Goal: Task Accomplishment & Management: Complete application form

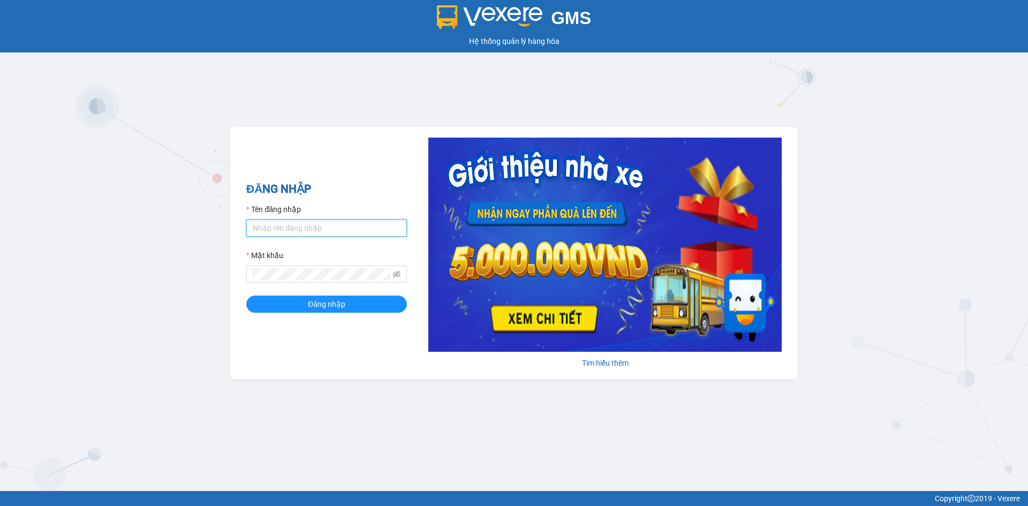
click at [337, 230] on input "Tên đăng nhập" at bounding box center [326, 228] width 161 height 17
type input "baohan.khanhphong"
click at [246, 296] on button "Đăng nhập" at bounding box center [326, 304] width 161 height 17
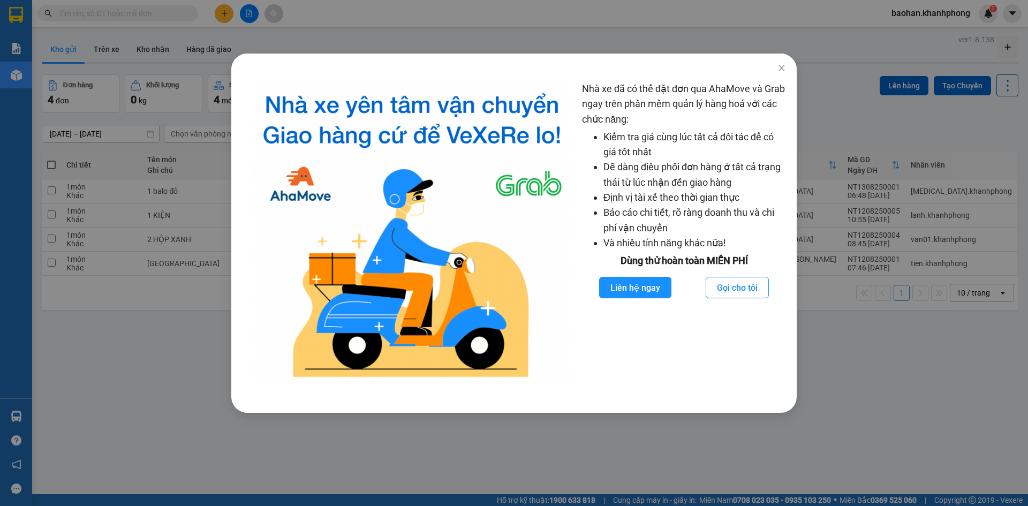
click at [147, 318] on div "Nhà xe đã có thể đặt đơn qua AhaMove và Grab ngay trên phần mềm quản lý hàng ho…" at bounding box center [514, 253] width 1028 height 506
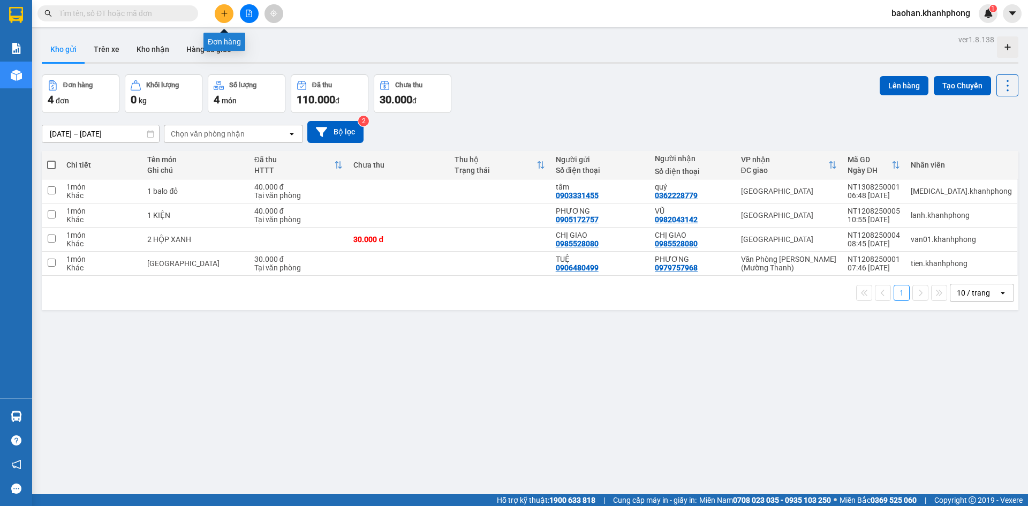
click at [222, 10] on icon "plus" at bounding box center [224, 13] width 7 height 7
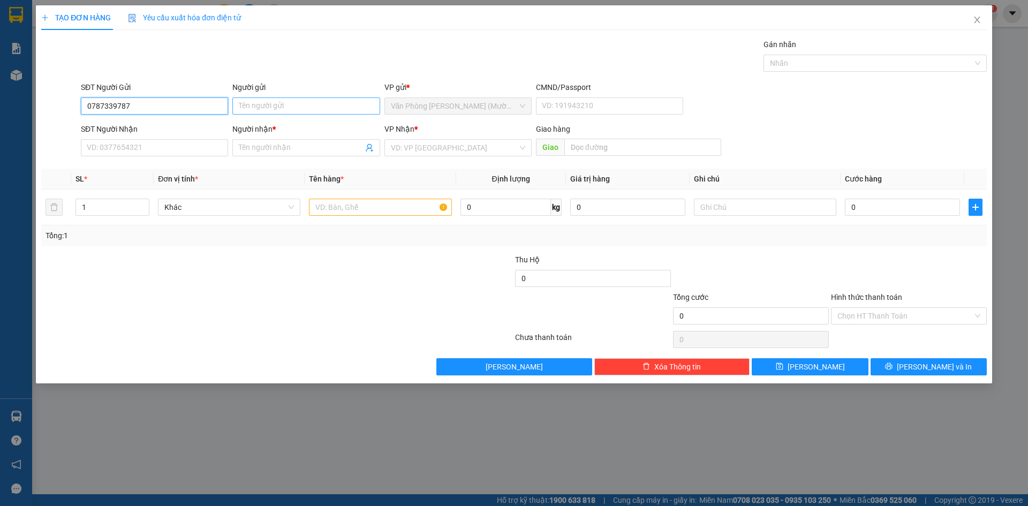
type input "0787339787"
click at [320, 100] on input "Người gửi" at bounding box center [305, 105] width 147 height 17
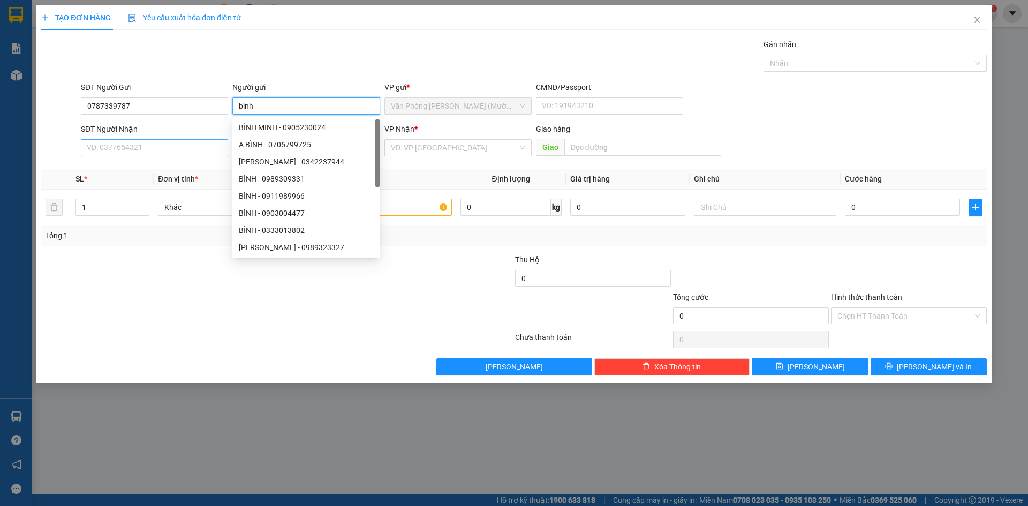
type input "bình"
click at [182, 148] on input "SĐT Người Nhận" at bounding box center [154, 147] width 147 height 17
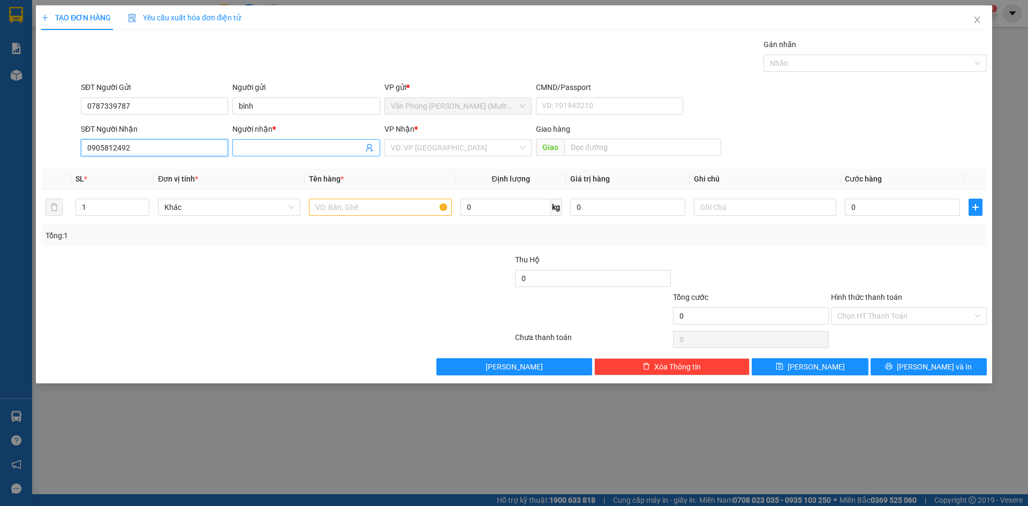
type input "0905812492"
click at [277, 146] on input "Người nhận *" at bounding box center [301, 148] width 124 height 12
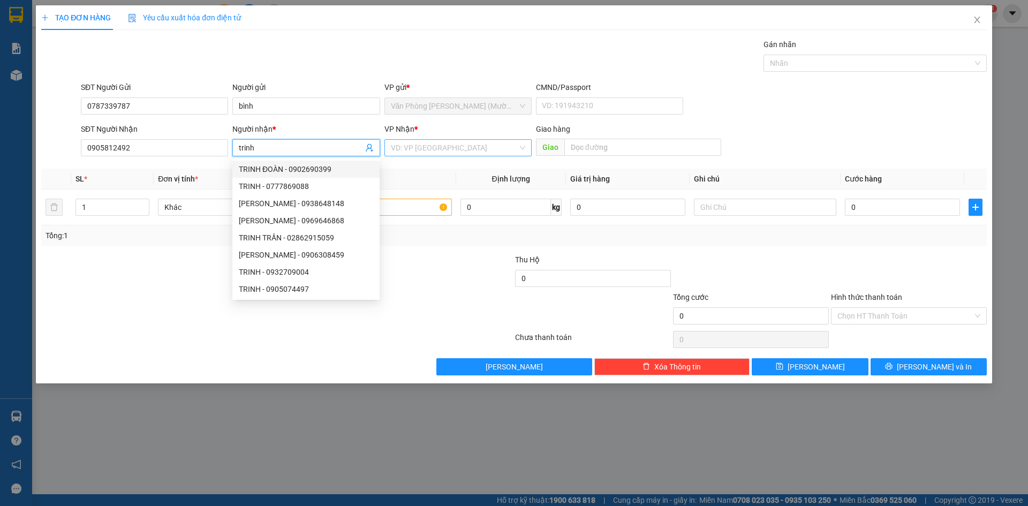
type input "trinh"
click at [427, 152] on input "search" at bounding box center [454, 148] width 127 height 16
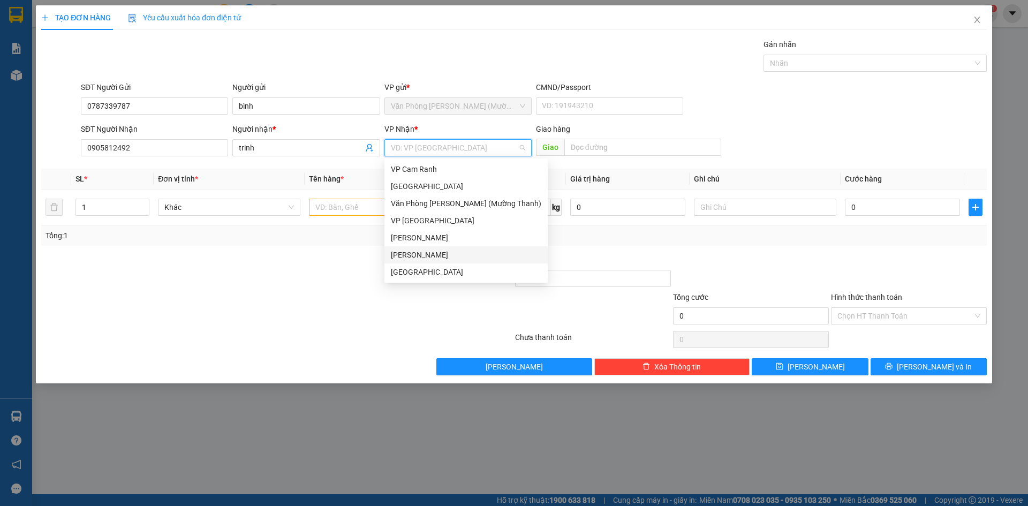
click at [410, 255] on div "Phạm Ngũ Lão" at bounding box center [466, 255] width 150 height 12
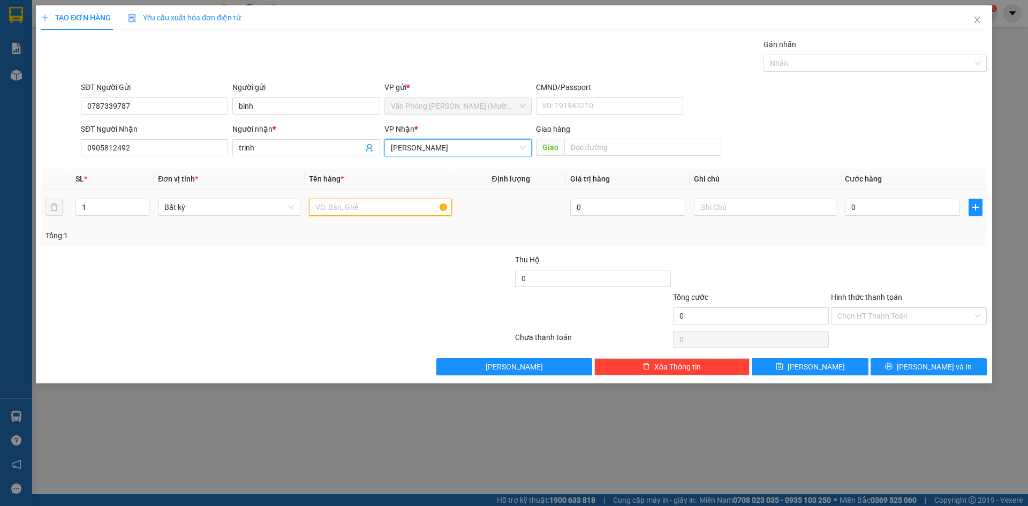
click at [390, 208] on input "text" at bounding box center [380, 207] width 142 height 17
type input "kiện"
click at [900, 208] on input "0" at bounding box center [902, 207] width 115 height 17
type input "1"
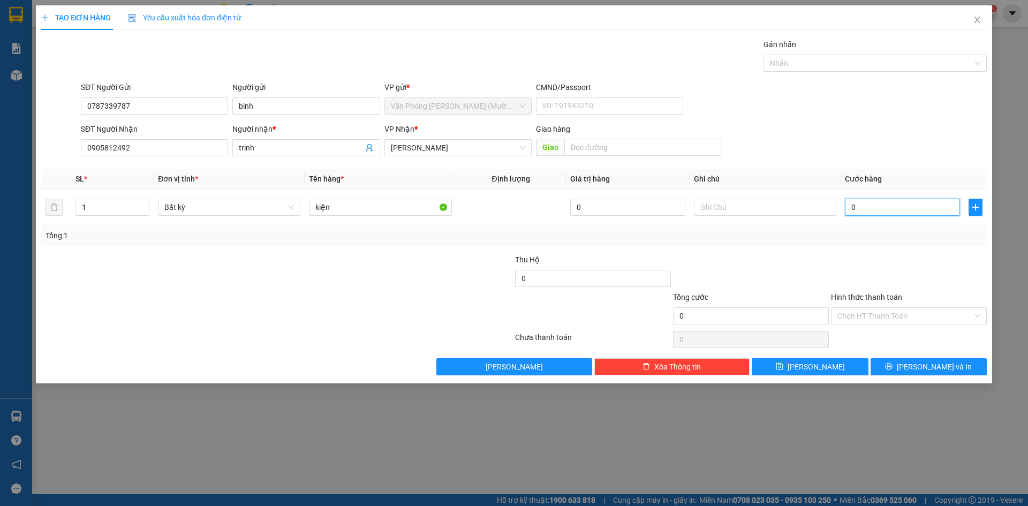
type input "1"
type input "10"
type input "100"
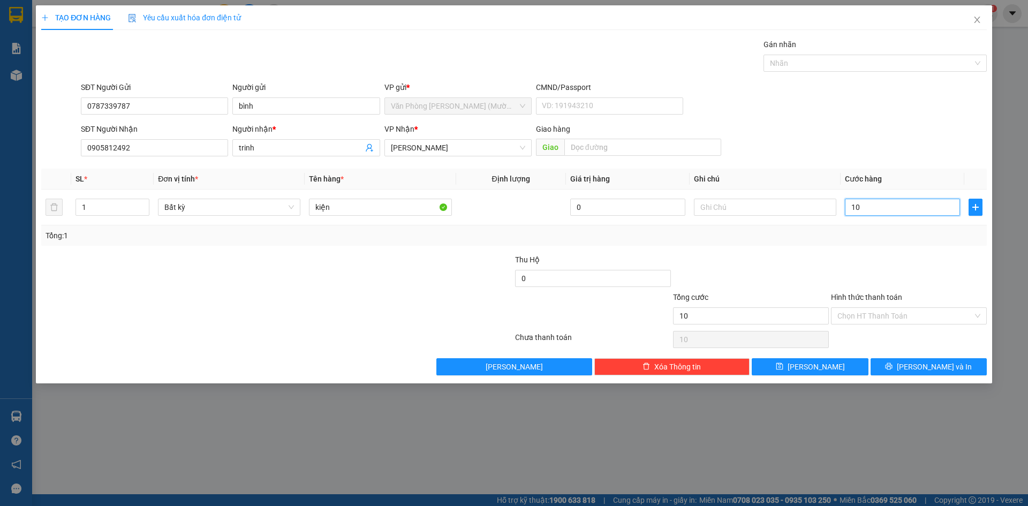
type input "100"
type input "100.000"
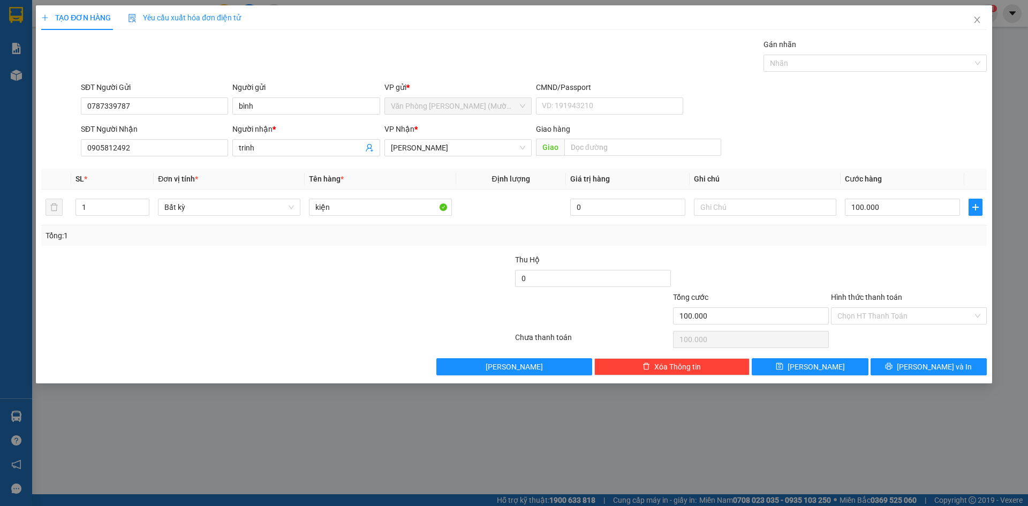
click at [840, 107] on div "SĐT Người Gửi 0787339787 Người gửi bình VP gửi * Văn Phòng Trần Phú (Mường Than…" at bounding box center [534, 99] width 910 height 37
click at [902, 363] on button "Lưu và In" at bounding box center [929, 366] width 116 height 17
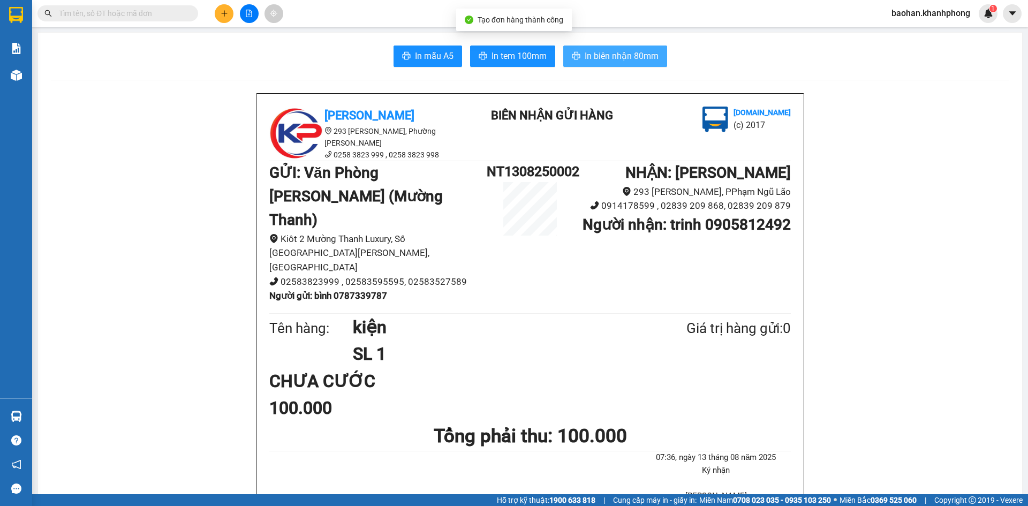
click at [613, 53] on span "In biên nhận 80mm" at bounding box center [622, 55] width 74 height 13
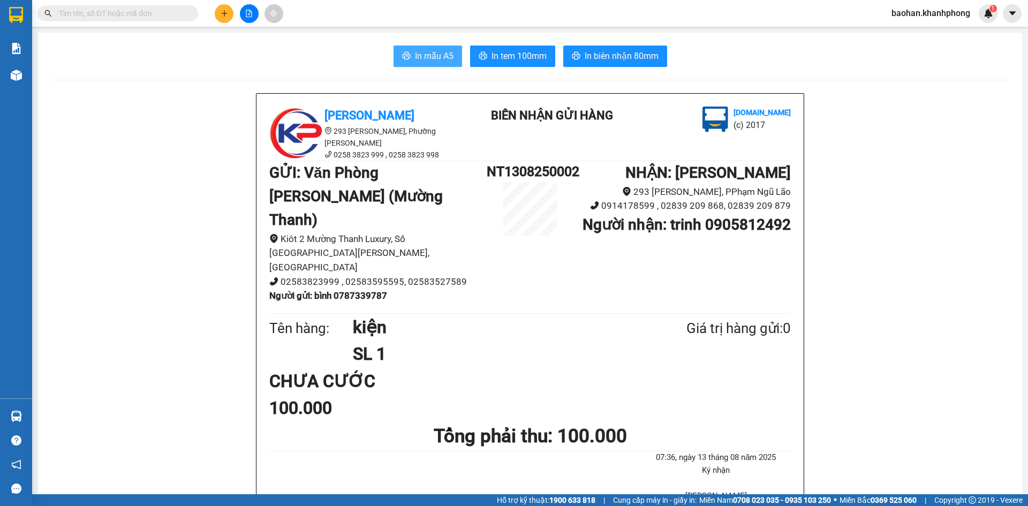
click at [410, 51] on button "In mẫu A5" at bounding box center [428, 56] width 69 height 21
